Goal: Information Seeking & Learning: Learn about a topic

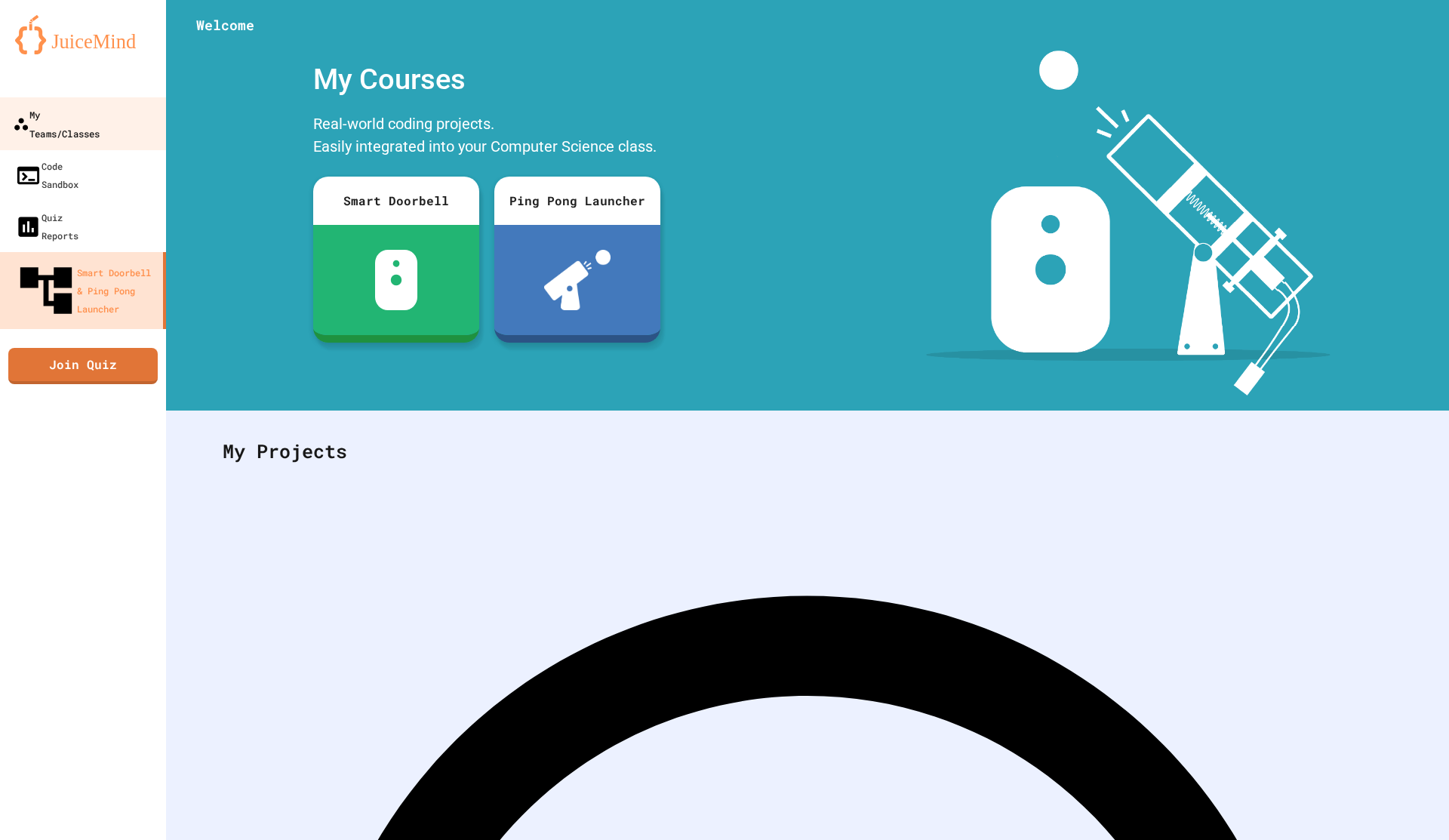
click at [99, 118] on div "My Teams/Classes" at bounding box center [56, 123] width 87 height 37
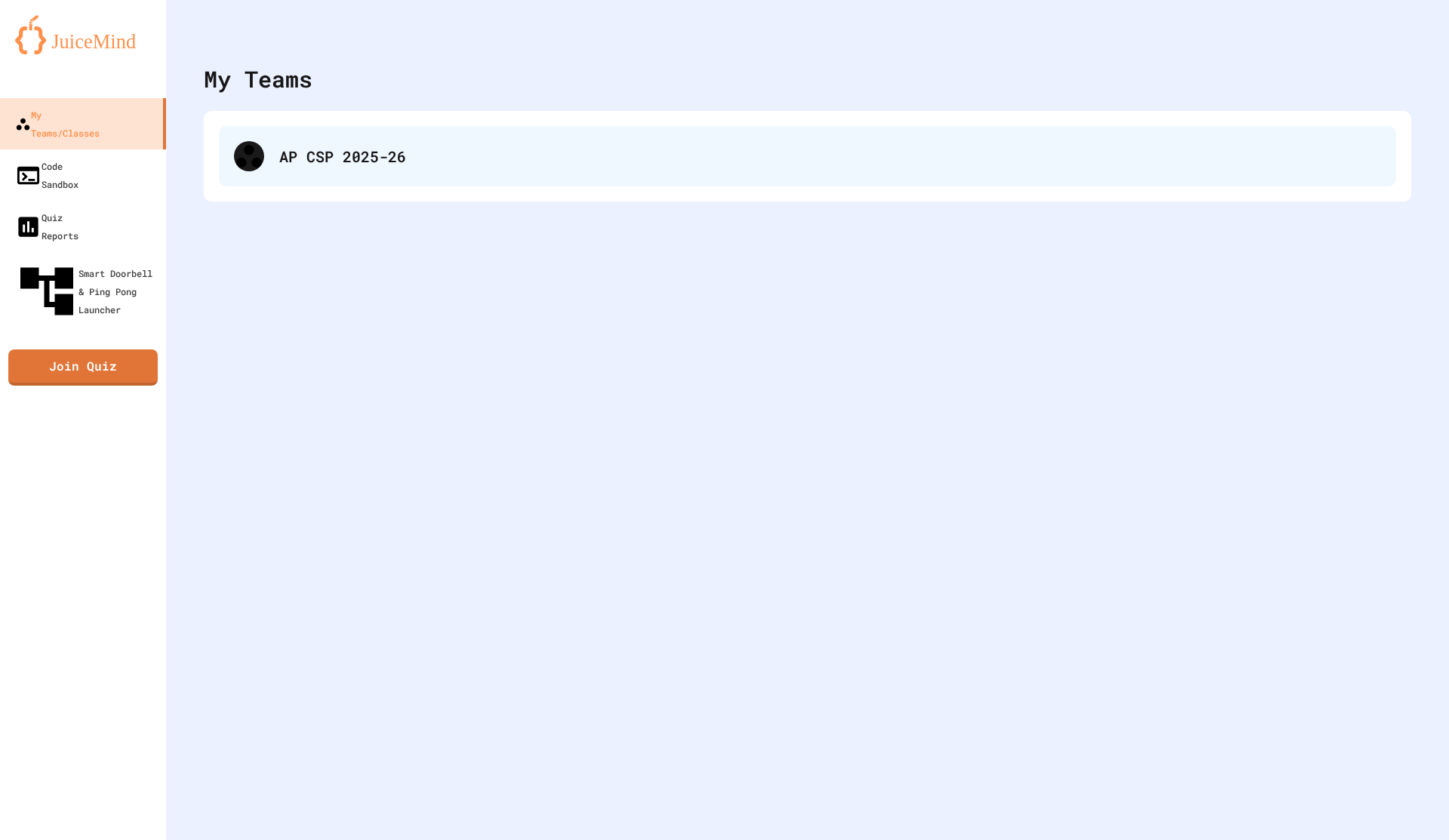
click at [365, 177] on div "AP CSP 2025-26" at bounding box center [807, 156] width 1177 height 61
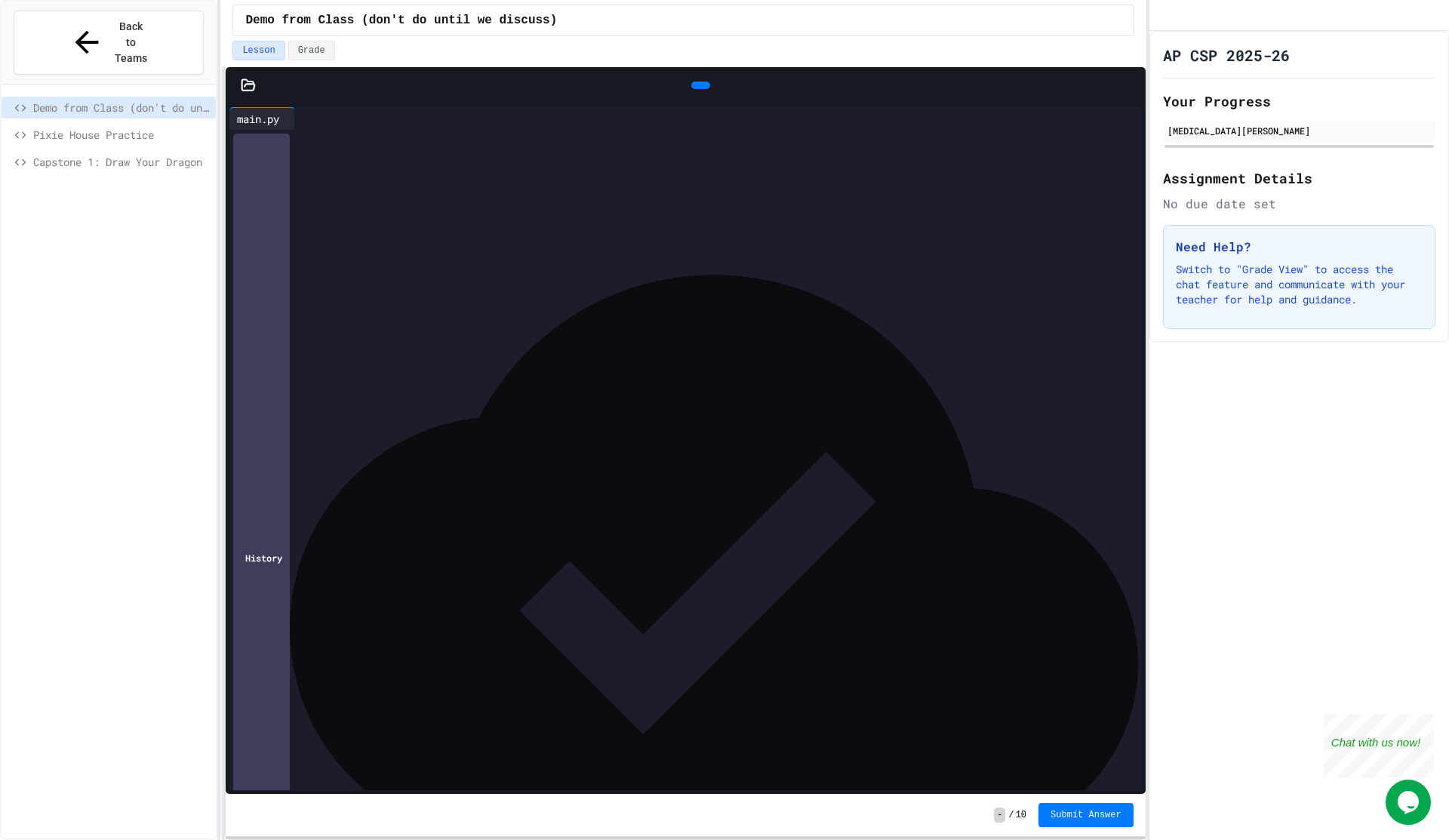
click at [699, 85] on icon at bounding box center [699, 85] width 0 height 0
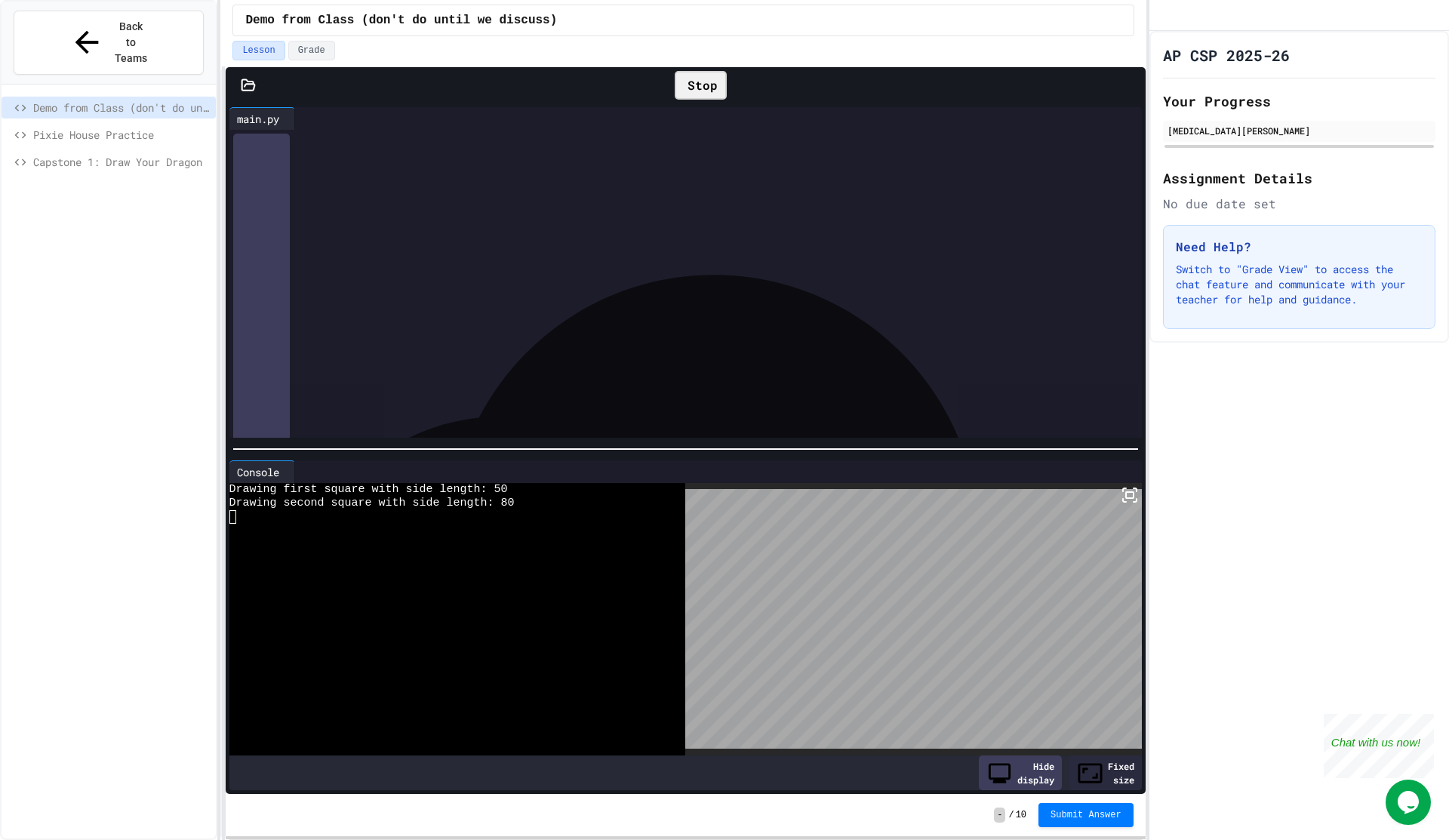
click at [147, 151] on div "Capstone 1: Draw Your Dragon" at bounding box center [109, 162] width 215 height 22
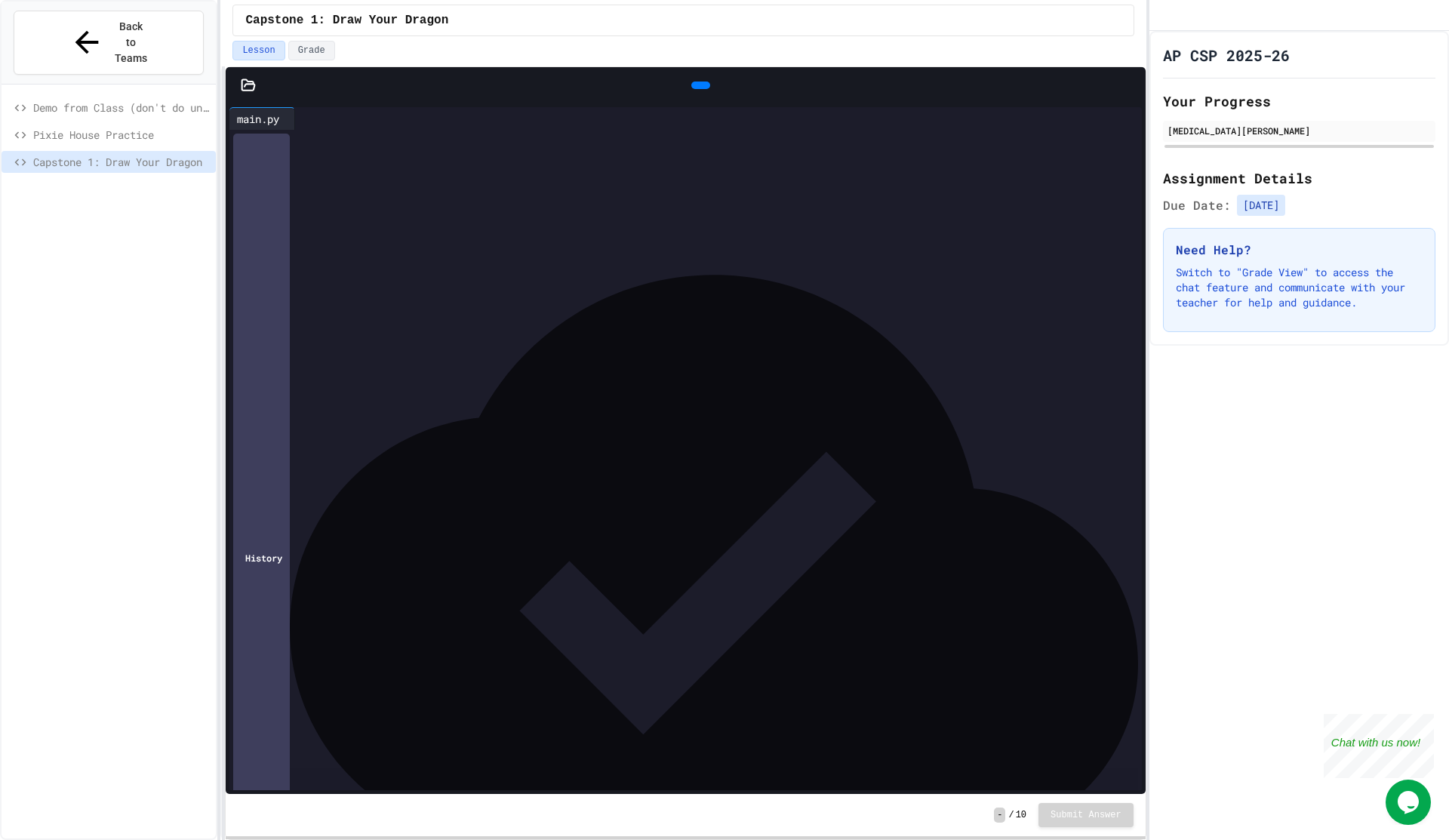
click at [699, 85] on icon at bounding box center [699, 85] width 0 height 0
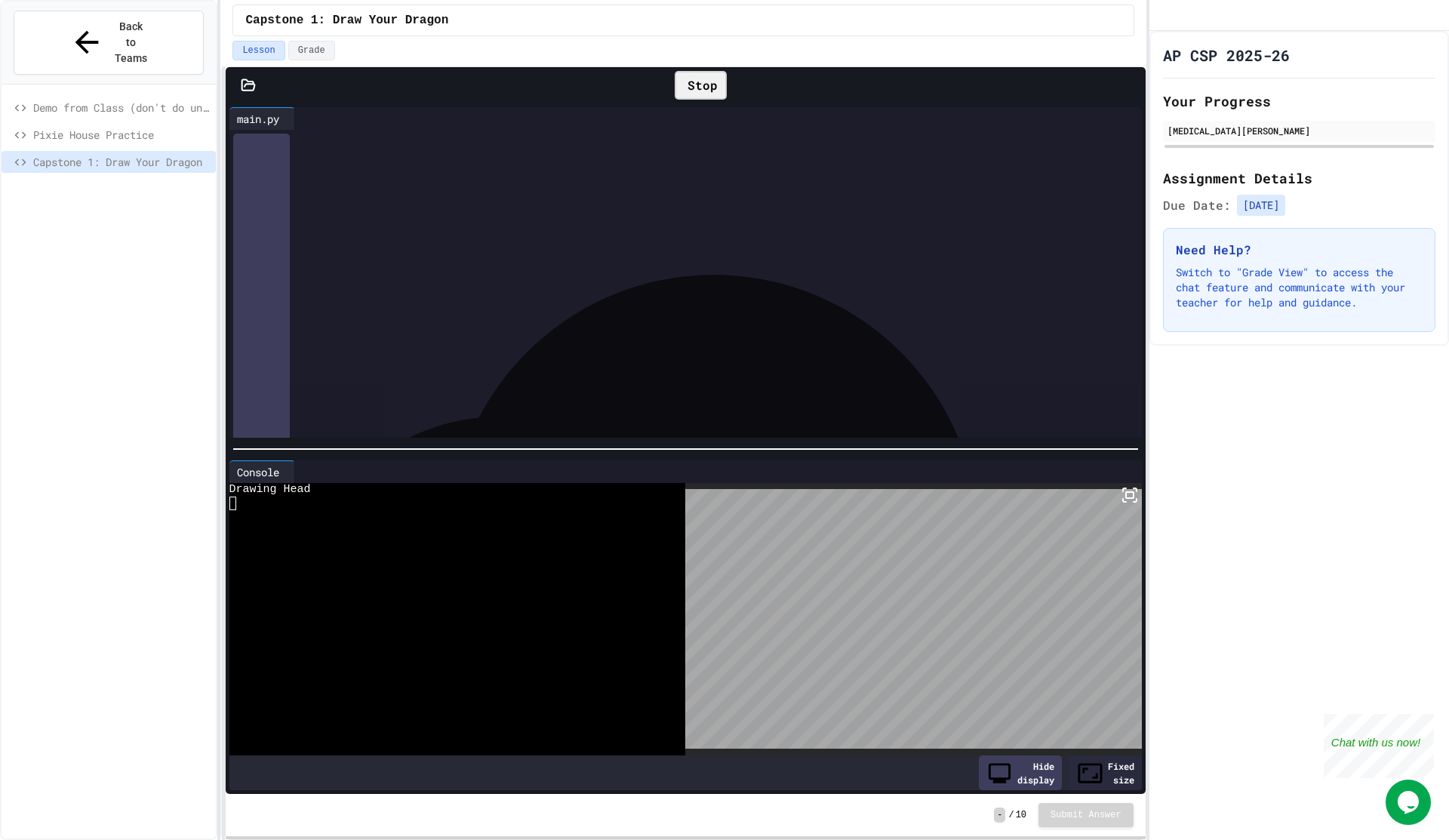
click at [1126, 491] on icon at bounding box center [1130, 495] width 18 height 18
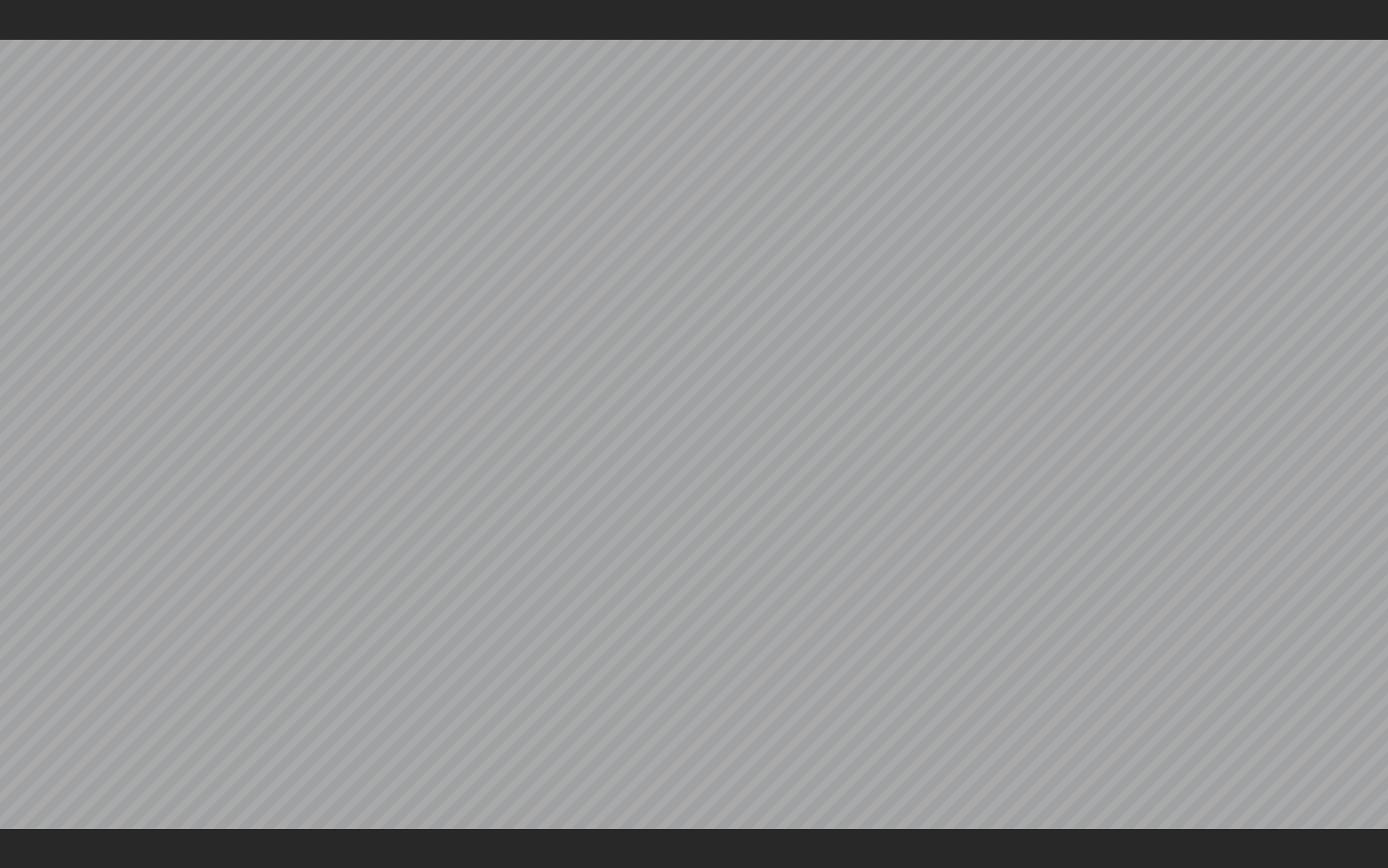
click at [1387, 37] on div at bounding box center [694, 434] width 1388 height 868
click at [1387, 0] on html "**********" at bounding box center [694, 434] width 1388 height 868
